Goal: Transaction & Acquisition: Purchase product/service

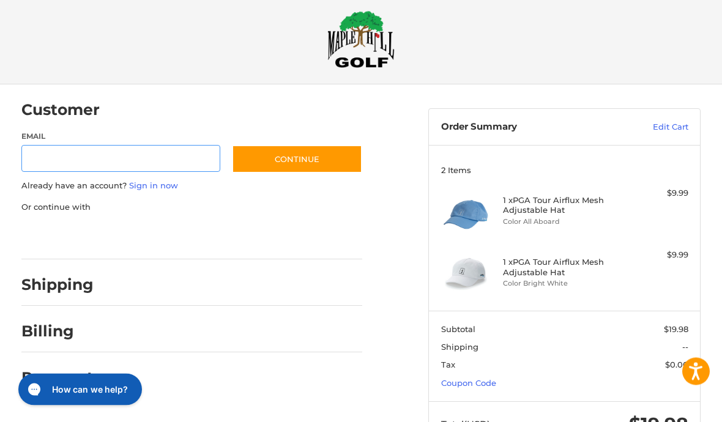
scroll to position [13, 0]
click at [151, 182] on link "Sign in now" at bounding box center [153, 186] width 49 height 10
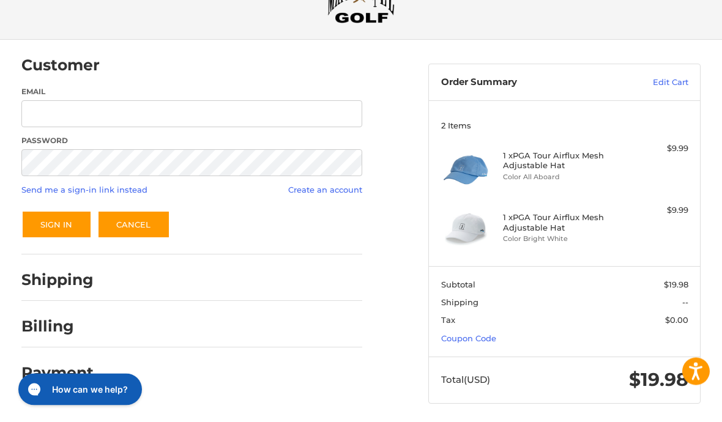
scroll to position [62, 0]
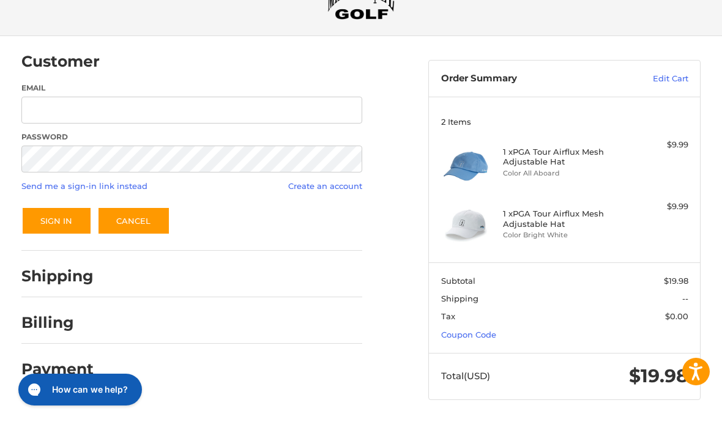
click at [66, 218] on button "Sign In" at bounding box center [56, 221] width 70 height 28
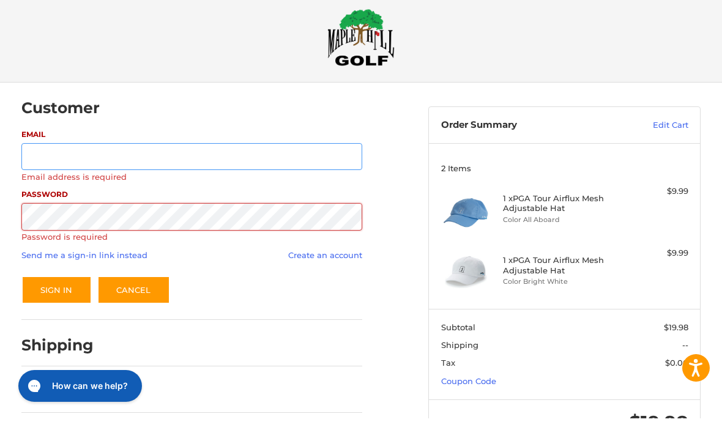
scroll to position [10, 0]
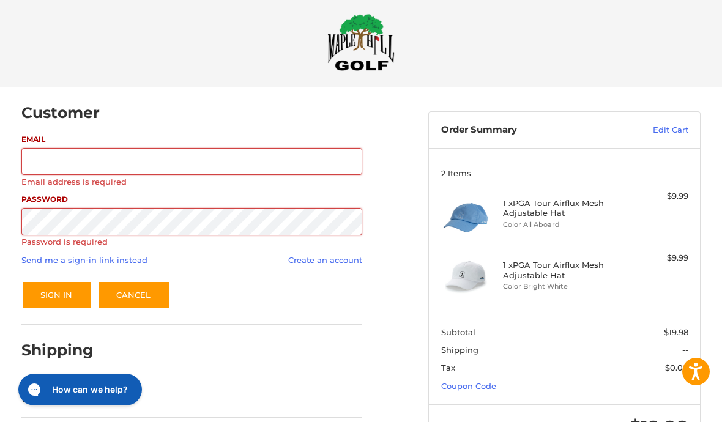
click at [143, 286] on link "Cancel" at bounding box center [133, 295] width 73 height 28
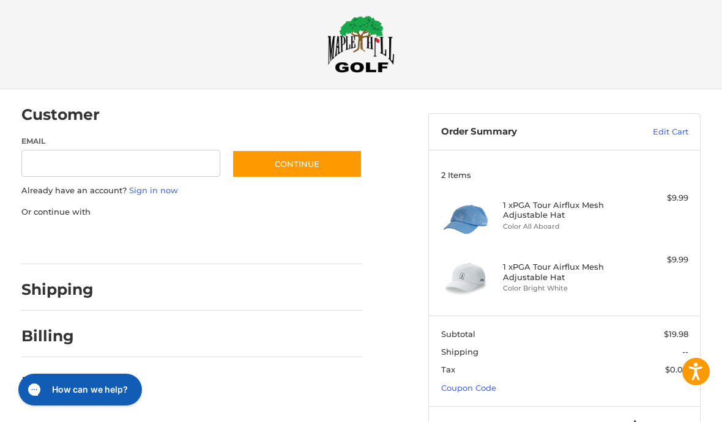
click at [92, 327] on h2 "Billing" at bounding box center [57, 336] width 72 height 19
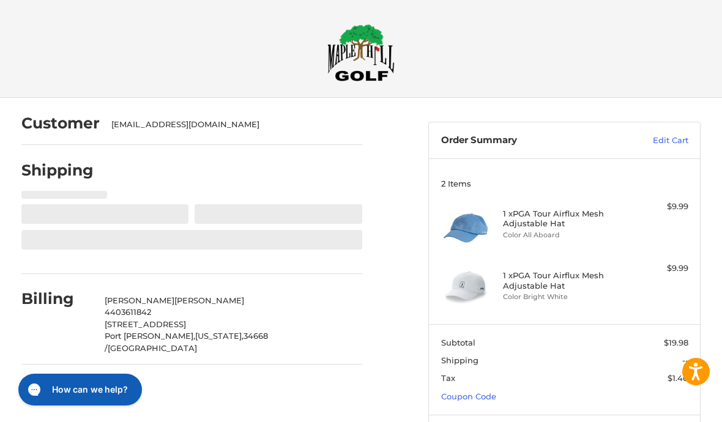
select select "**"
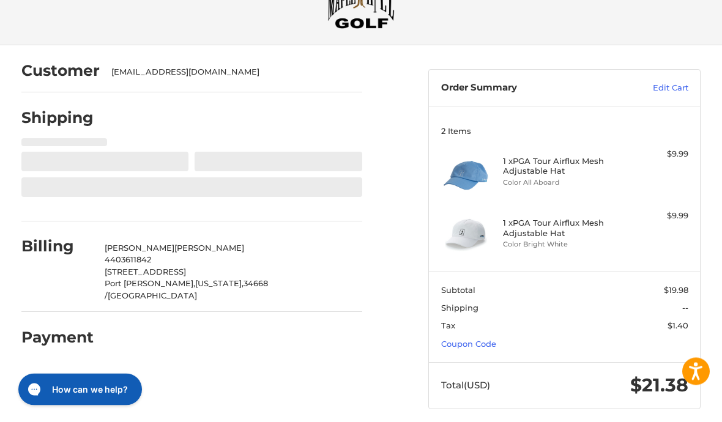
scroll to position [60, 0]
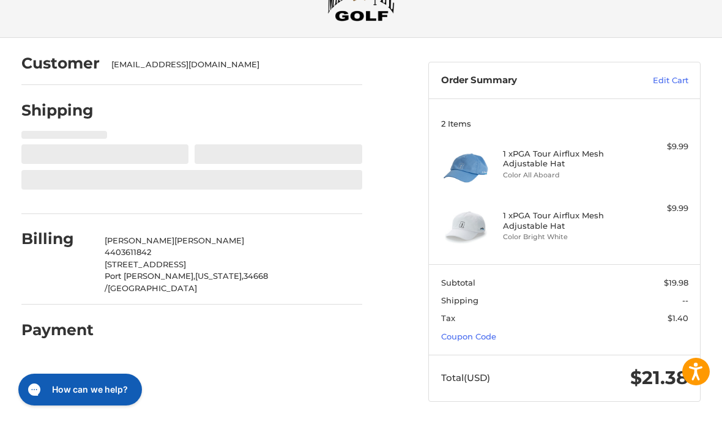
select select "**"
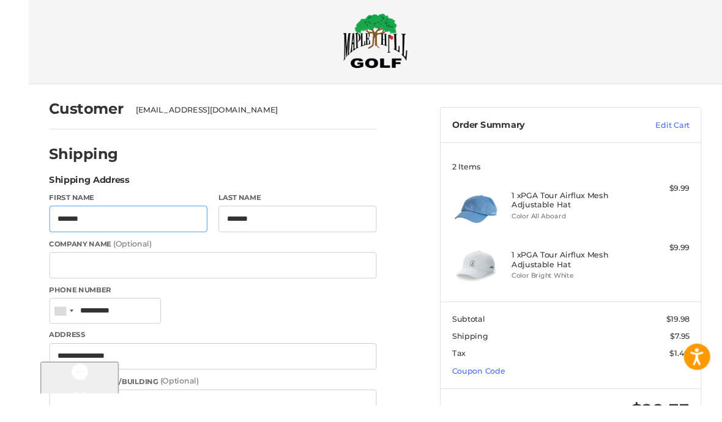
scroll to position [40, 0]
